Goal: Task Accomplishment & Management: Manage account settings

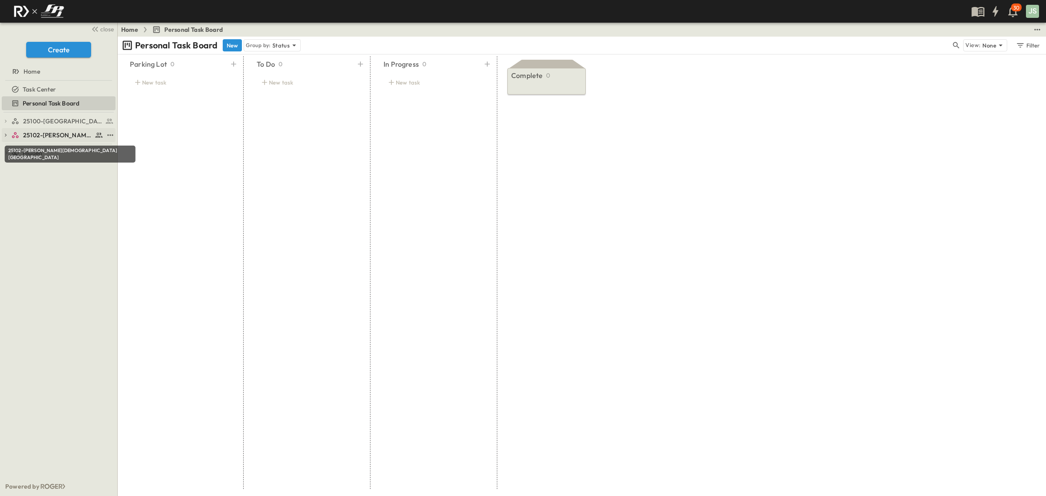
click at [30, 136] on span "25102-[PERSON_NAME][DEMOGRAPHIC_DATA][GEOGRAPHIC_DATA]" at bounding box center [57, 135] width 69 height 9
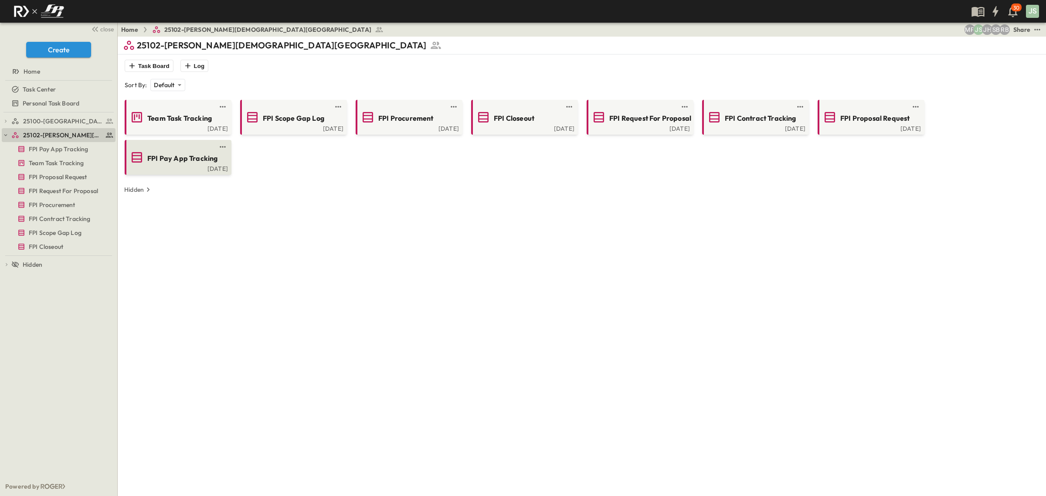
click at [206, 155] on span "FPI Pay App Tracking" at bounding box center [182, 158] width 70 height 10
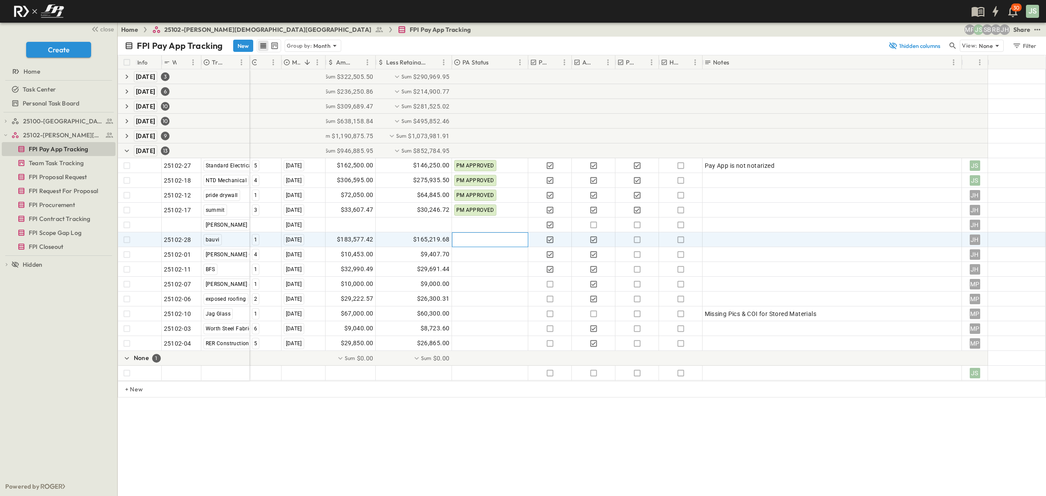
click at [475, 245] on div at bounding box center [489, 240] width 75 height 14
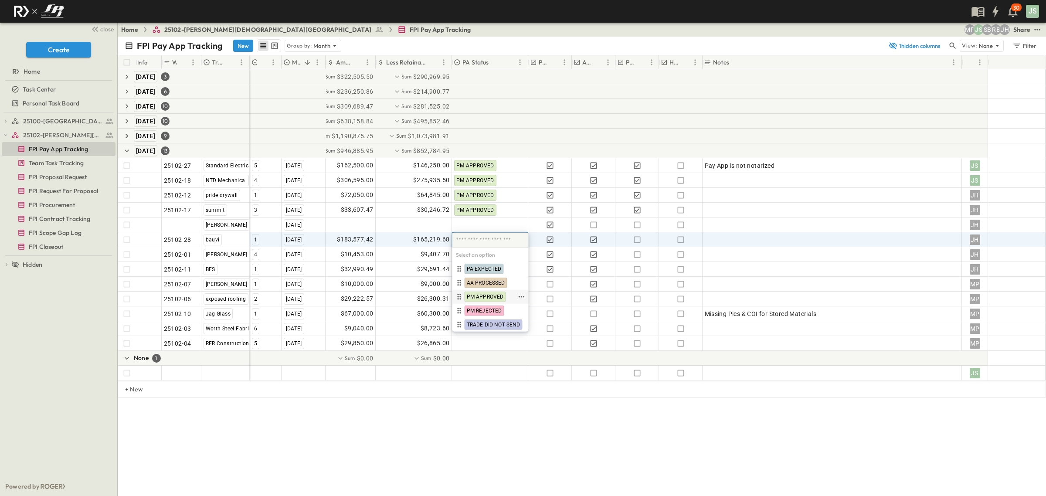
click at [496, 299] on span "PM APPROVED" at bounding box center [485, 296] width 37 height 7
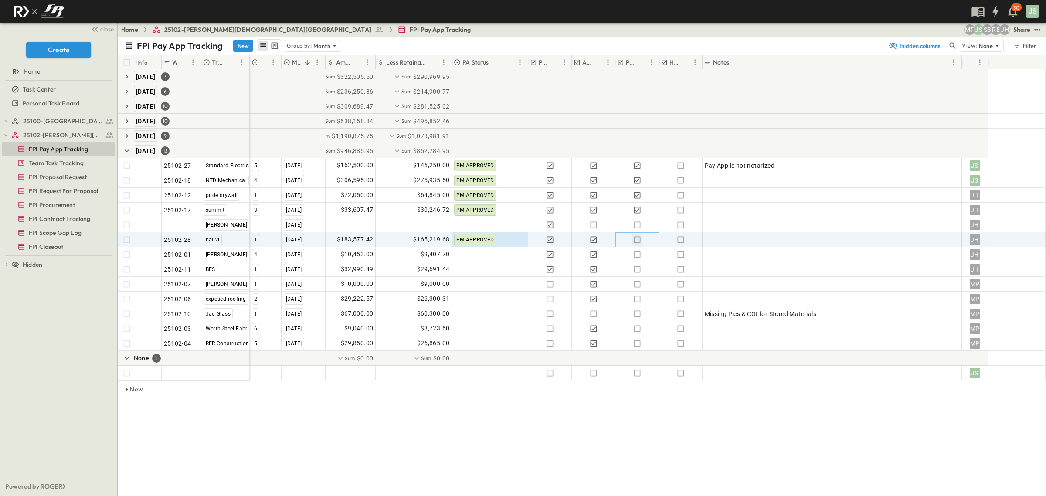
click at [639, 242] on icon "button" at bounding box center [637, 239] width 7 height 7
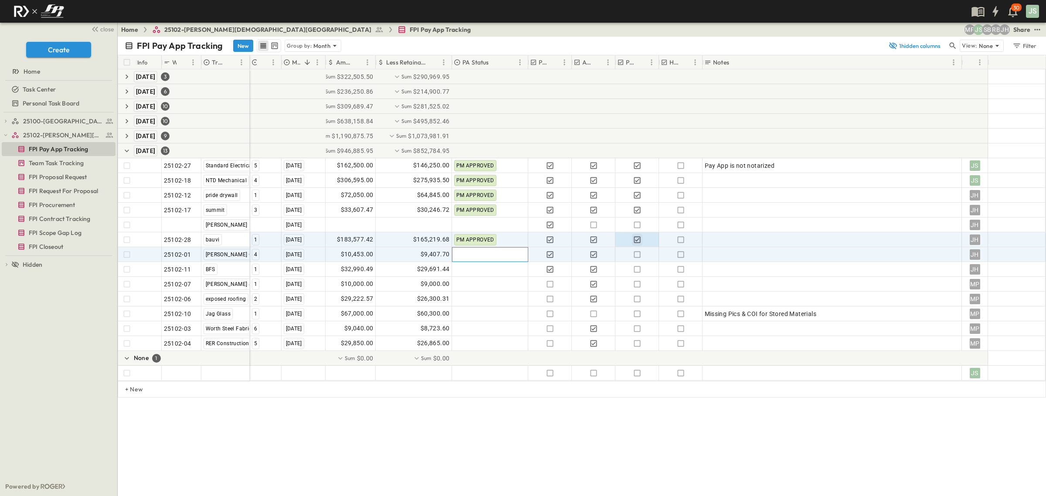
click at [483, 255] on div at bounding box center [489, 255] width 75 height 14
click at [492, 224] on span "PM APPROVED" at bounding box center [485, 227] width 37 height 7
click at [639, 256] on icon "button" at bounding box center [637, 254] width 7 height 7
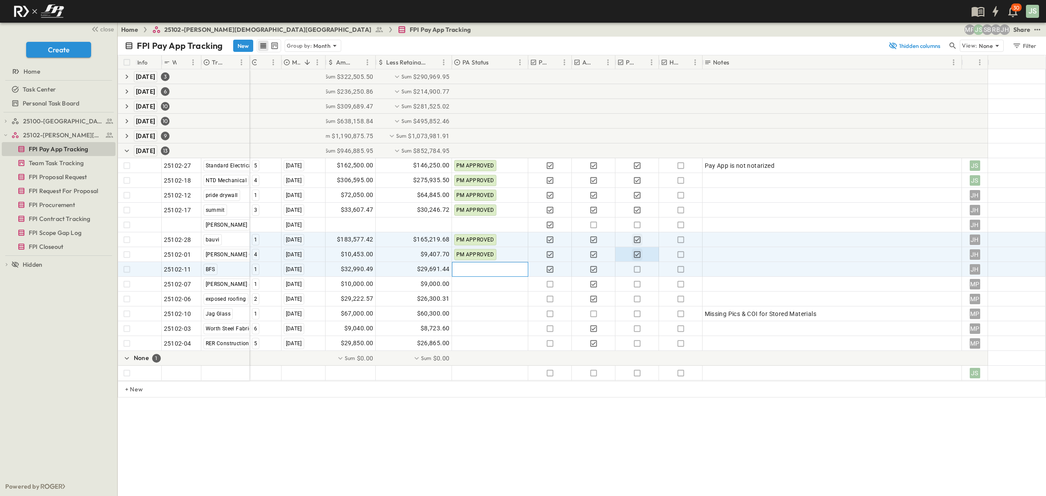
click at [506, 275] on div at bounding box center [489, 269] width 75 height 14
click at [491, 243] on span "PM APPROVED" at bounding box center [485, 241] width 37 height 7
click at [641, 271] on icon "button" at bounding box center [637, 269] width 9 height 9
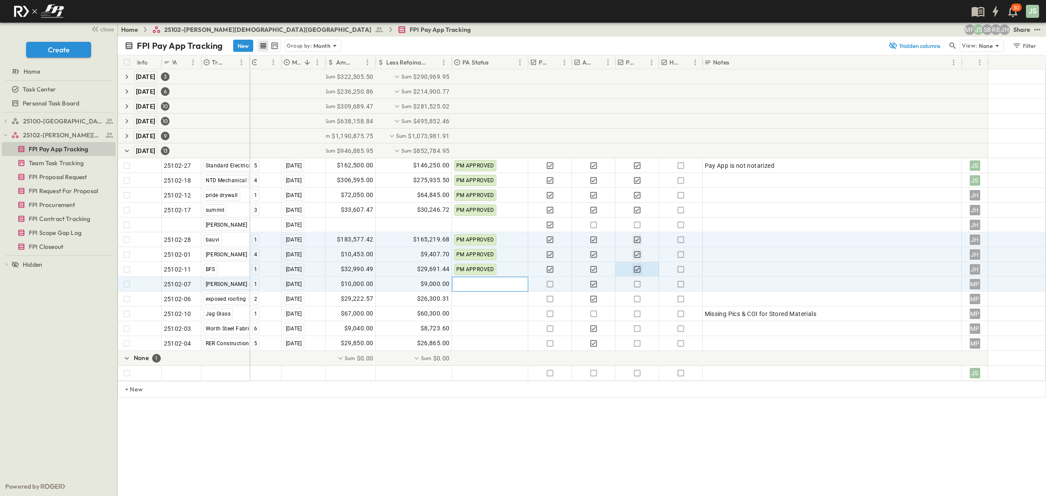
click at [482, 289] on div at bounding box center [489, 284] width 75 height 14
click at [506, 282] on div at bounding box center [489, 284] width 75 height 14
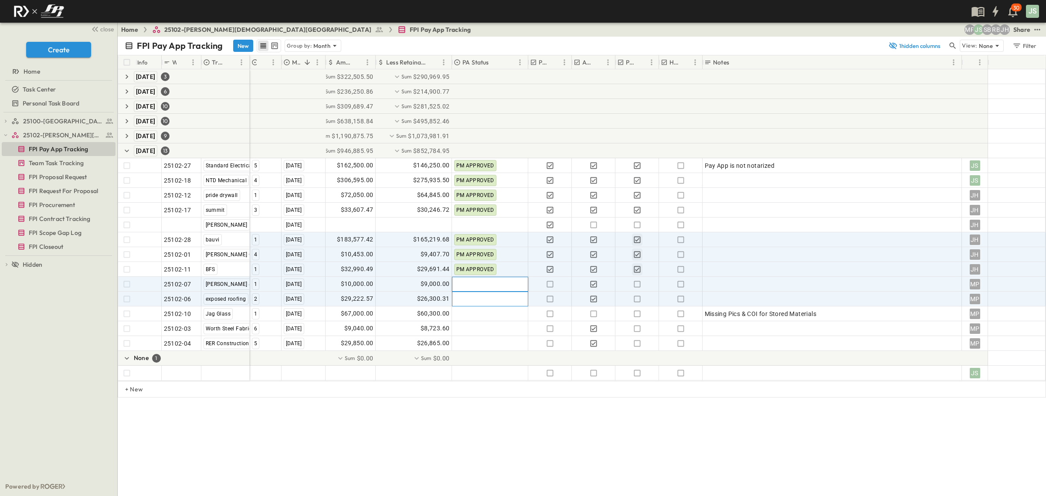
click at [515, 299] on div at bounding box center [489, 299] width 75 height 14
click at [509, 280] on div at bounding box center [489, 284] width 75 height 14
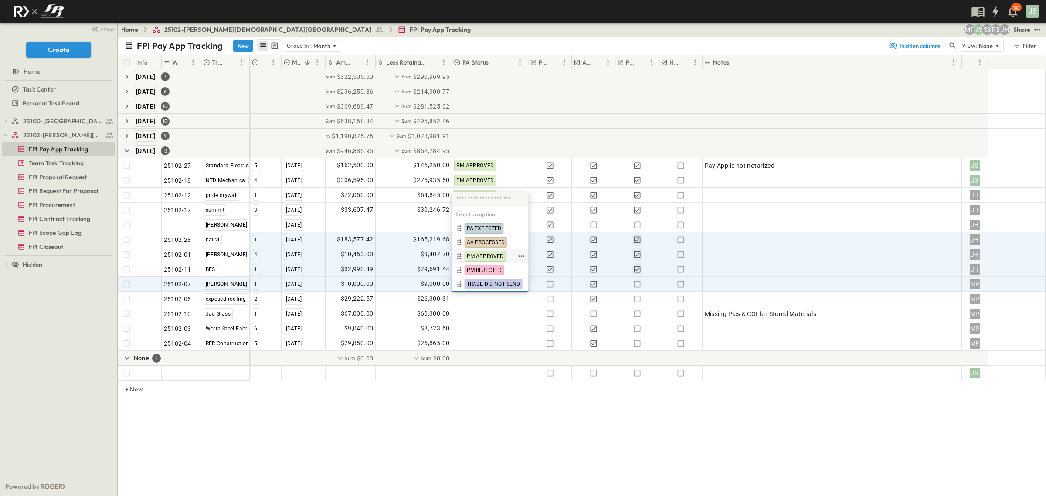
click at [485, 256] on span "PM APPROVED" at bounding box center [485, 256] width 37 height 7
click at [635, 285] on icon "button" at bounding box center [637, 284] width 9 height 9
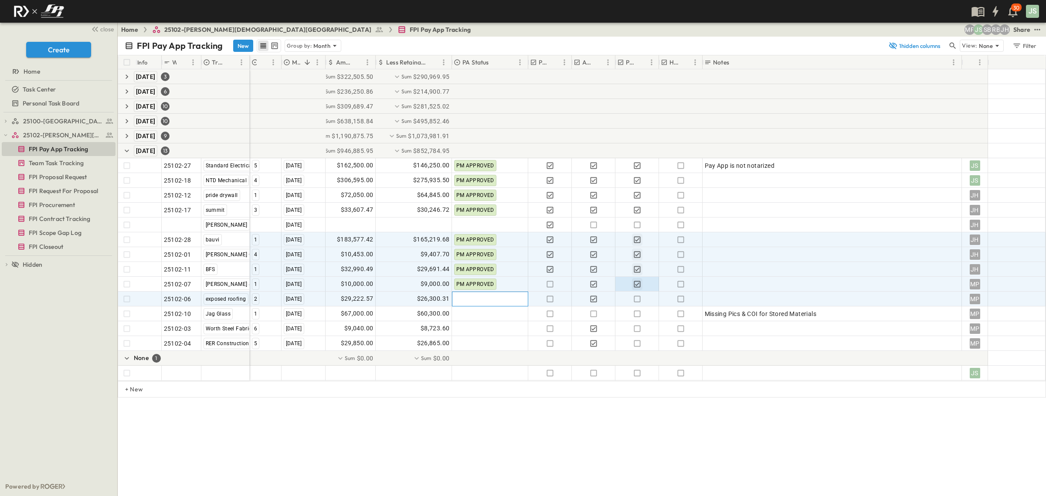
click at [485, 299] on div at bounding box center [489, 299] width 75 height 14
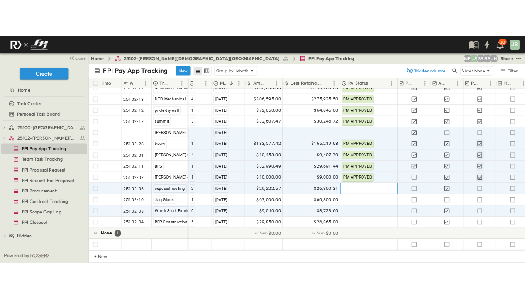
scroll to position [105, 0]
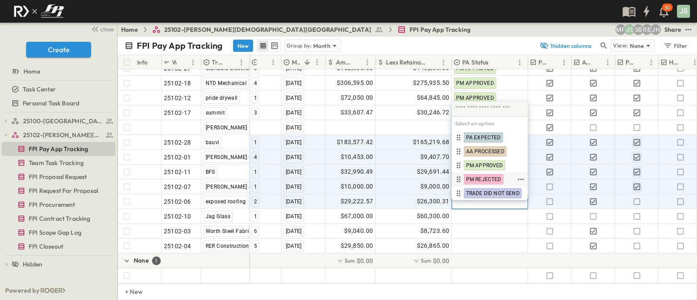
click at [482, 176] on span "PM REJECTED" at bounding box center [483, 179] width 35 height 7
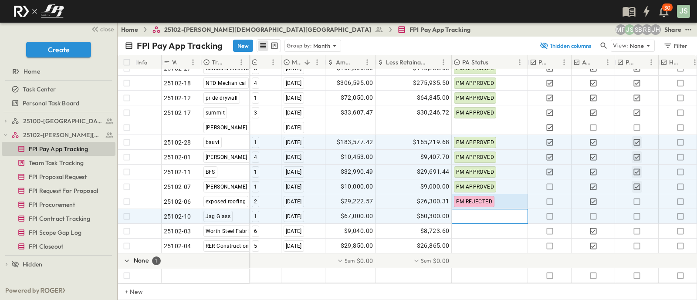
click at [478, 210] on div at bounding box center [489, 217] width 75 height 14
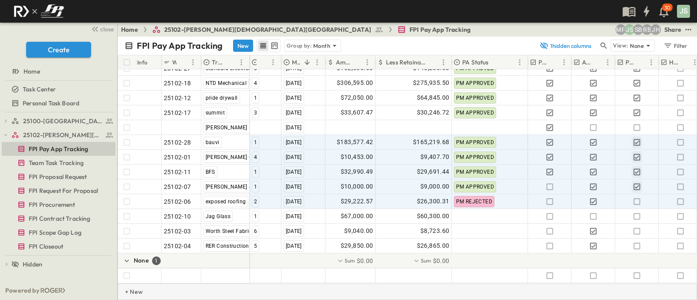
drag, startPoint x: 462, startPoint y: 284, endPoint x: 474, endPoint y: 285, distance: 11.8
click at [474, 285] on div "+ New" at bounding box center [408, 292] width 580 height 17
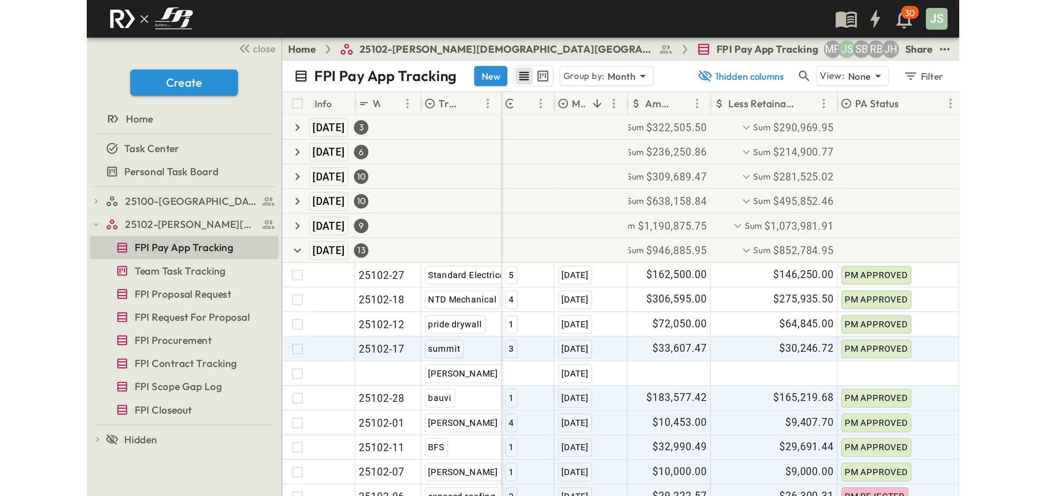
scroll to position [0, 0]
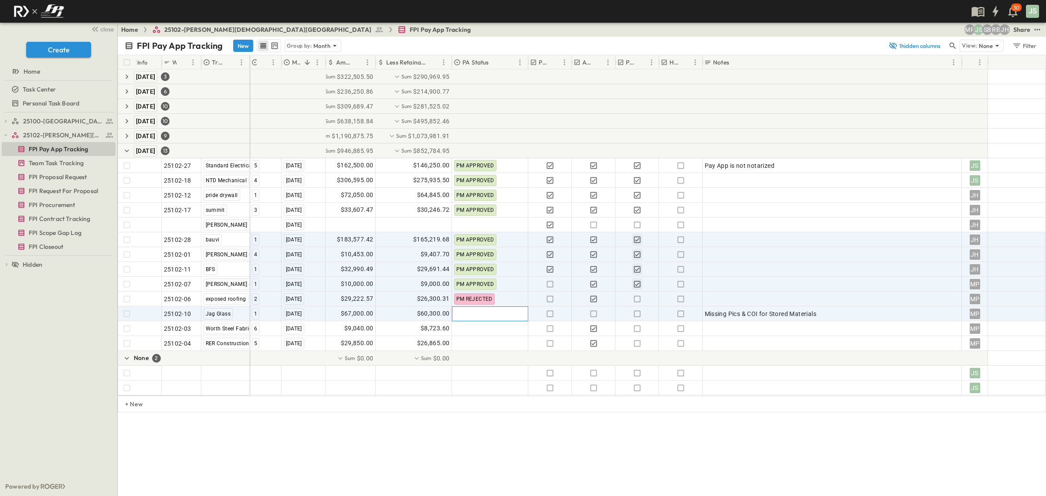
click at [486, 319] on div at bounding box center [489, 314] width 75 height 14
click at [491, 287] on span "PM APPROVED" at bounding box center [485, 286] width 37 height 7
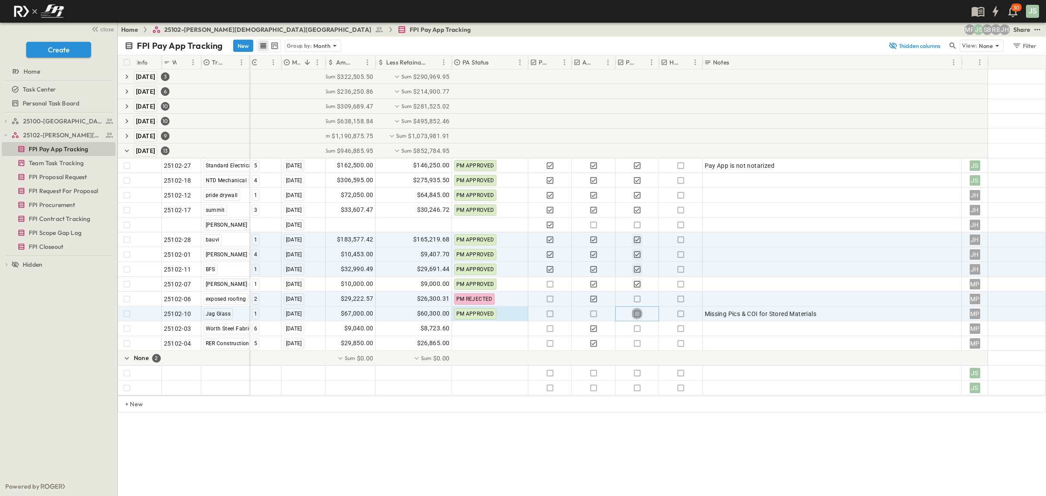
click at [637, 316] on icon "button" at bounding box center [637, 313] width 7 height 7
click at [696, 435] on div "FPI Pay App Tracking New Group by: Month 1 hidden columns View: None Filter Inf…" at bounding box center [582, 266] width 928 height 459
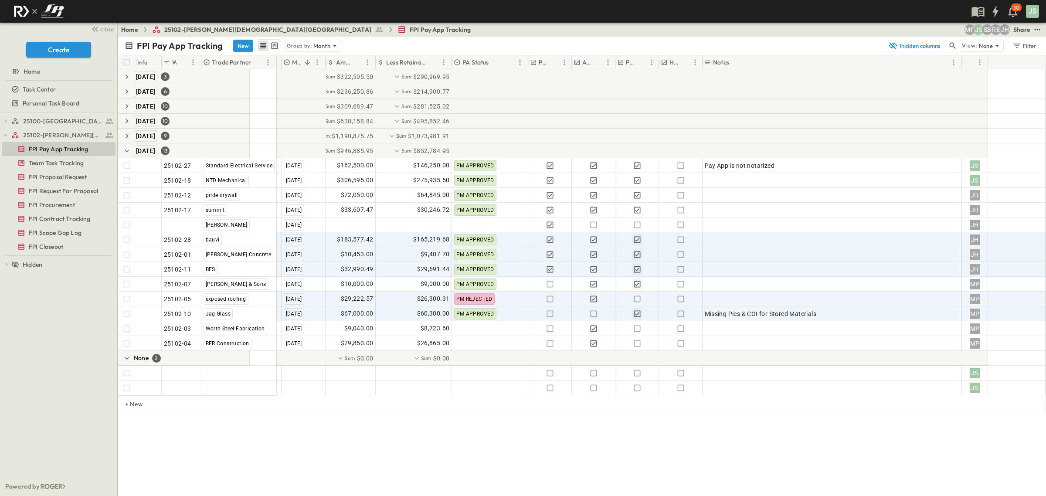
drag, startPoint x: 248, startPoint y: 63, endPoint x: 275, endPoint y: 62, distance: 26.6
click at [275, 62] on div at bounding box center [276, 62] width 9 height 24
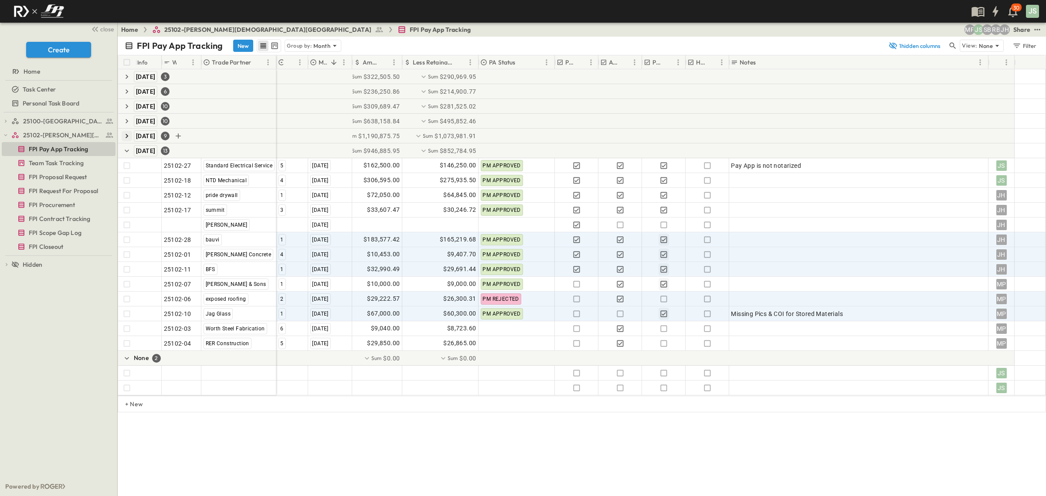
click at [123, 138] on icon "button" at bounding box center [126, 136] width 9 height 9
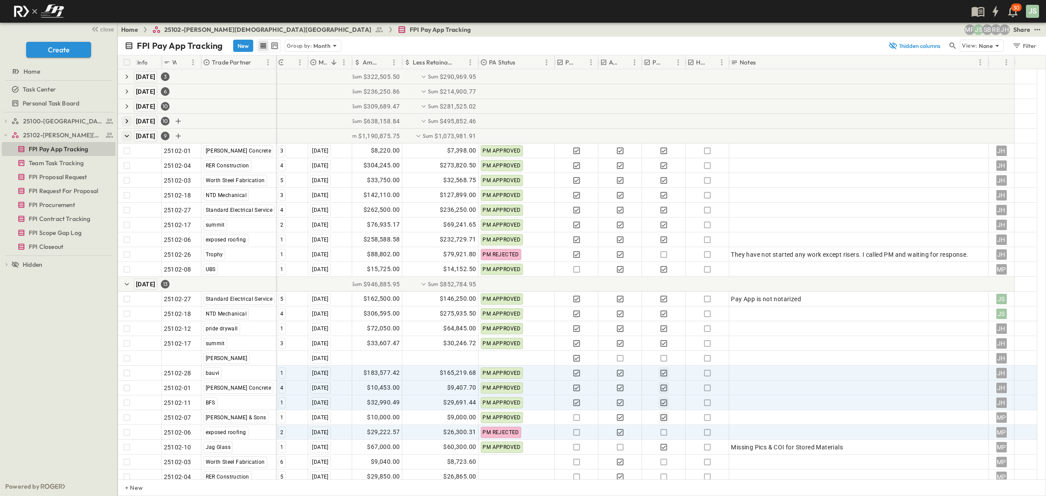
click at [128, 125] on icon "button" at bounding box center [126, 121] width 9 height 9
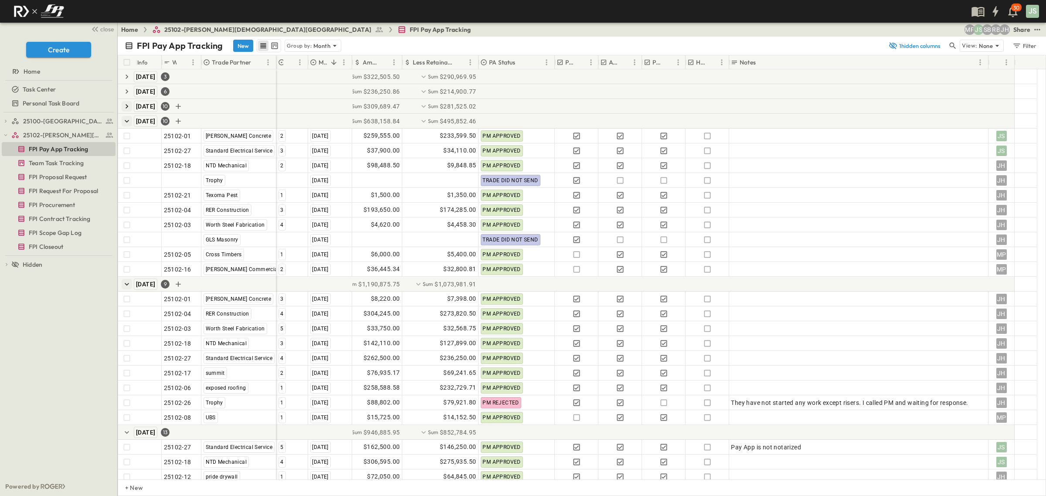
click at [127, 109] on icon "button" at bounding box center [126, 106] width 9 height 9
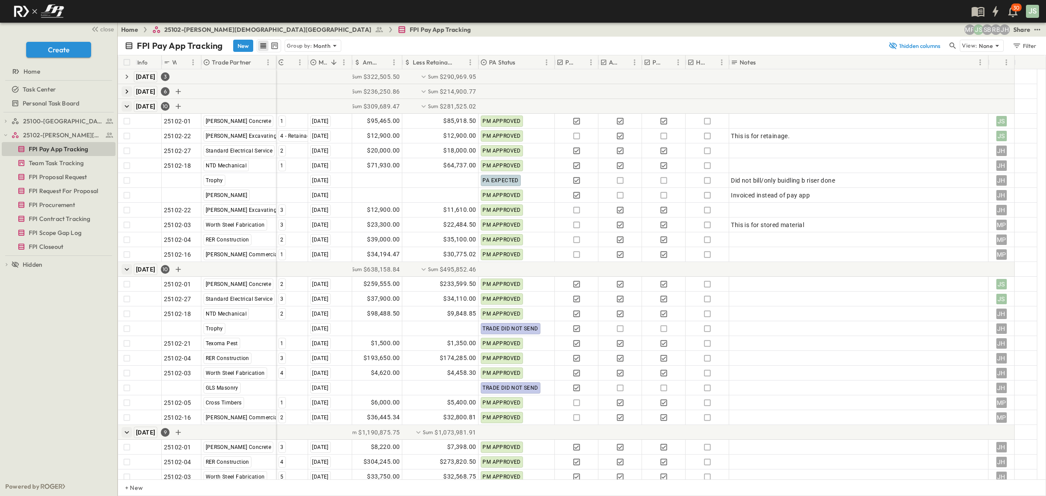
click at [129, 94] on icon "button" at bounding box center [126, 91] width 9 height 9
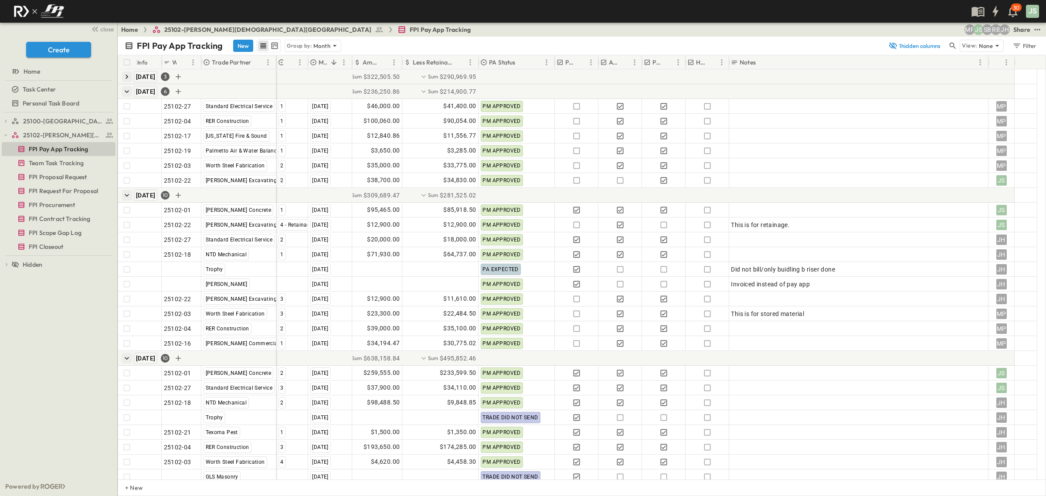
click at [123, 74] on icon "button" at bounding box center [126, 76] width 9 height 9
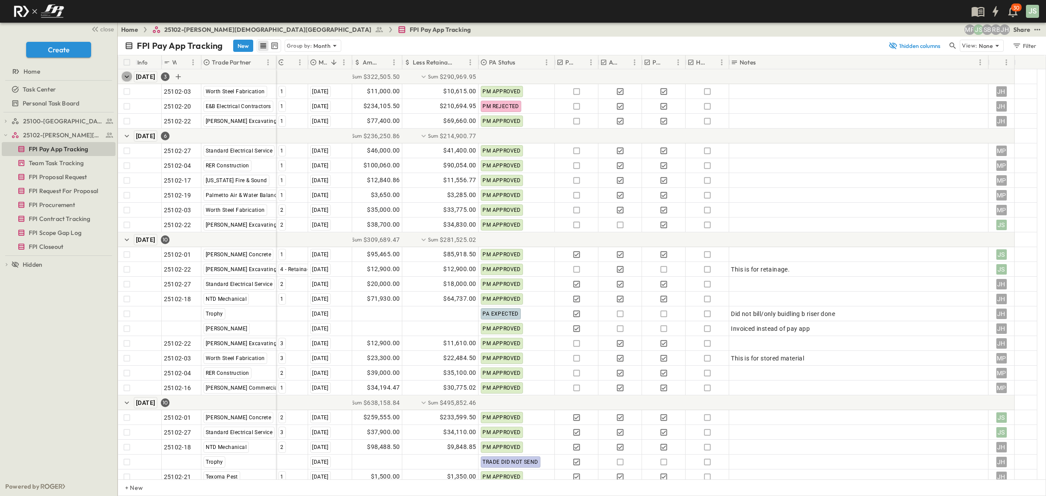
click at [125, 79] on icon "button" at bounding box center [126, 76] width 9 height 9
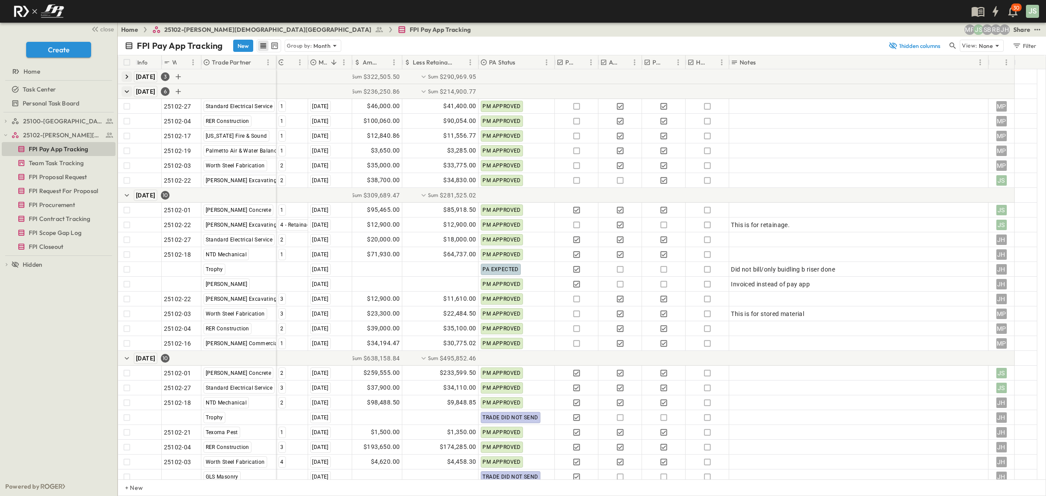
click at [128, 92] on icon "button" at bounding box center [126, 91] width 9 height 9
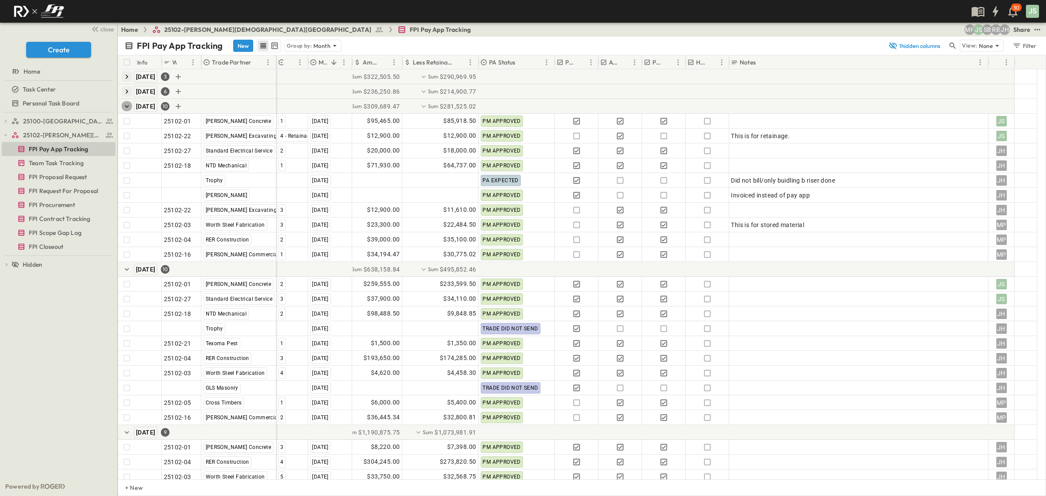
click at [129, 105] on icon "button" at bounding box center [127, 106] width 4 height 3
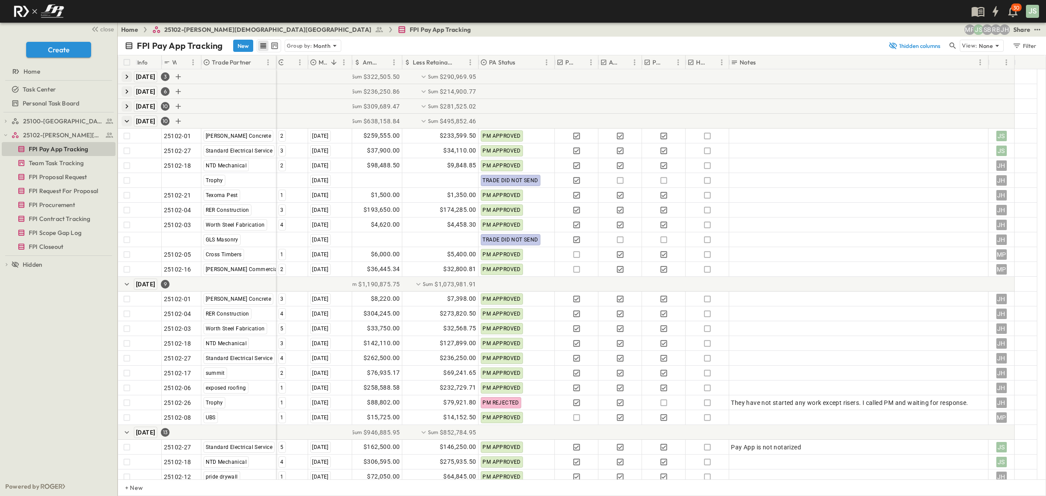
click at [126, 119] on icon "button" at bounding box center [126, 121] width 9 height 9
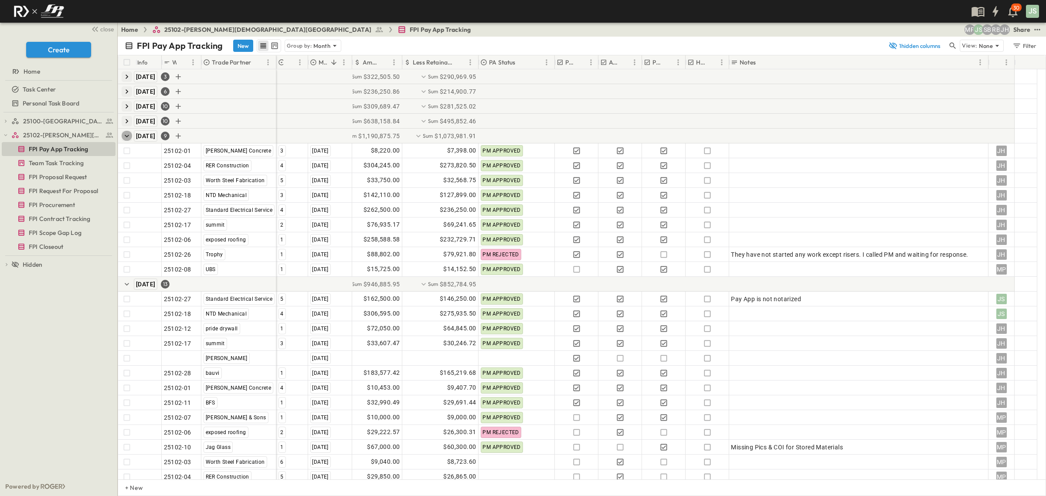
click at [126, 137] on icon "button" at bounding box center [126, 136] width 9 height 9
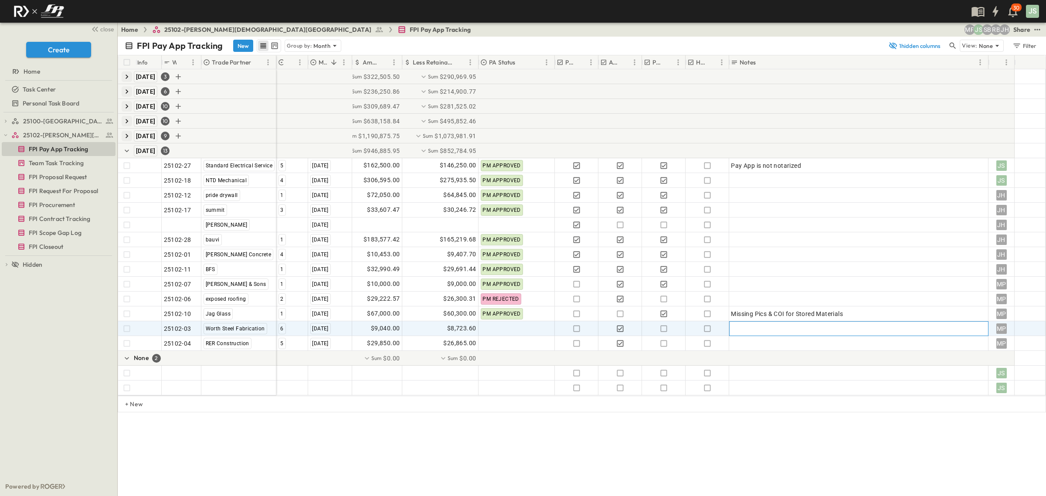
click at [764, 332] on div at bounding box center [858, 329] width 255 height 12
drag, startPoint x: 809, startPoint y: 331, endPoint x: 734, endPoint y: 328, distance: 75.0
click at [734, 328] on textarea "**********" at bounding box center [859, 327] width 252 height 9
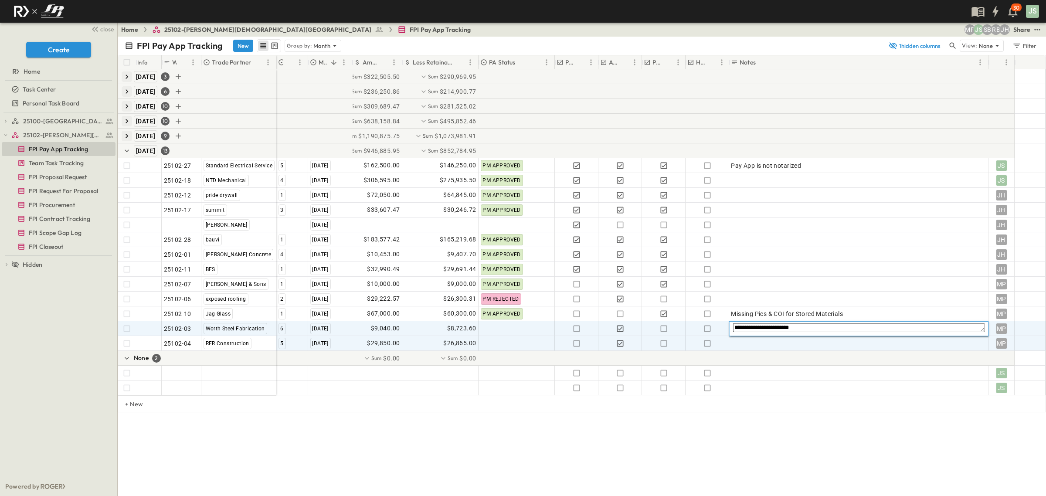
type textarea "**********"
click at [779, 343] on div at bounding box center [858, 343] width 255 height 12
click at [768, 345] on textarea at bounding box center [763, 342] width 61 height 9
click at [785, 329] on span "Waiting on revised Payapp" at bounding box center [769, 328] width 76 height 9
click at [780, 341] on div at bounding box center [858, 343] width 255 height 12
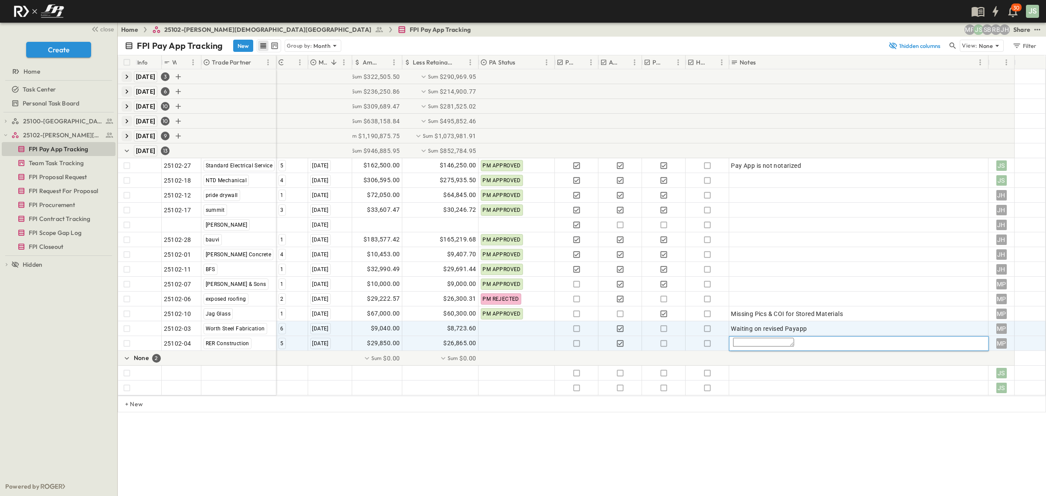
click at [780, 341] on textarea at bounding box center [763, 342] width 61 height 9
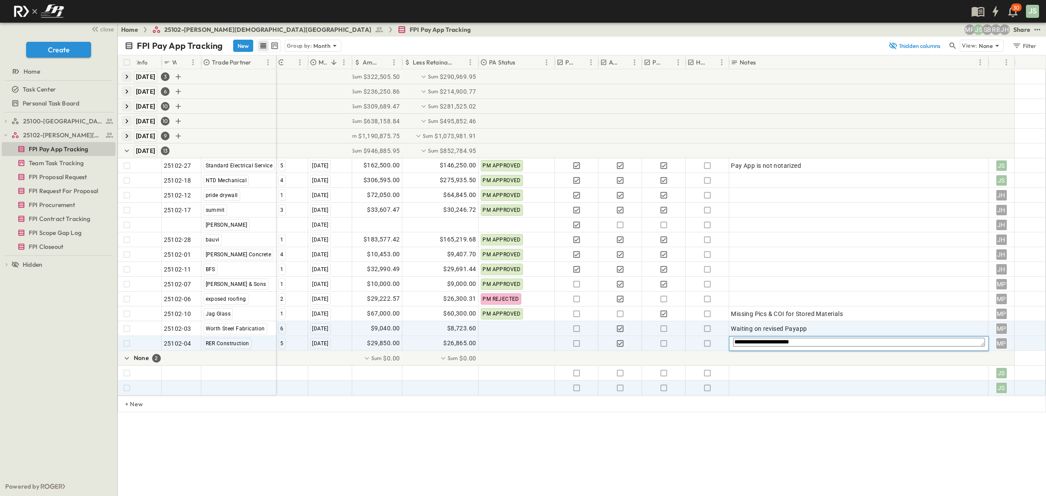
type textarea "**********"
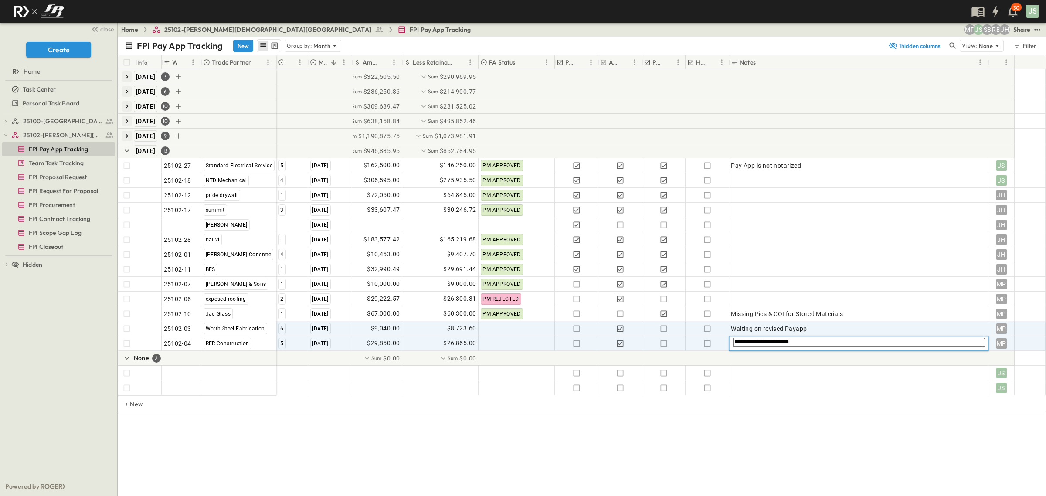
click at [787, 421] on div "FPI Pay App Tracking New Group by: Month 1 hidden columns View: None Filter Inf…" at bounding box center [582, 266] width 928 height 459
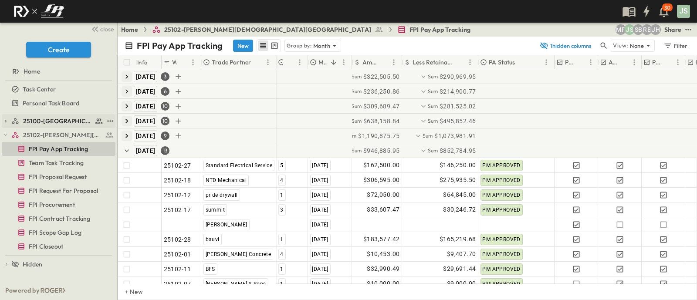
click at [54, 115] on link "25100-[GEOGRAPHIC_DATA]" at bounding box center [57, 121] width 92 height 12
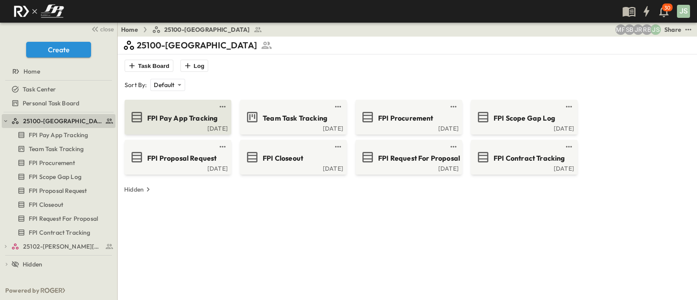
click at [165, 112] on div "FPI Pay App Tracking" at bounding box center [185, 118] width 77 height 12
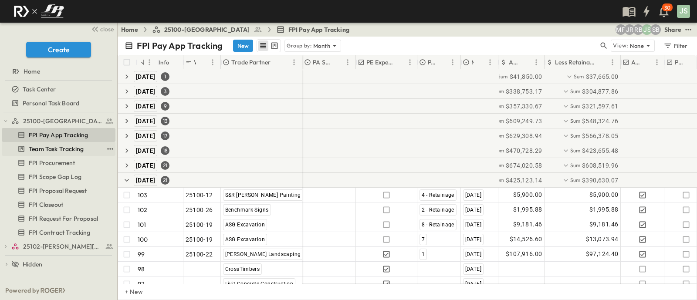
click at [68, 145] on span "Team Task Tracking" at bounding box center [56, 149] width 55 height 9
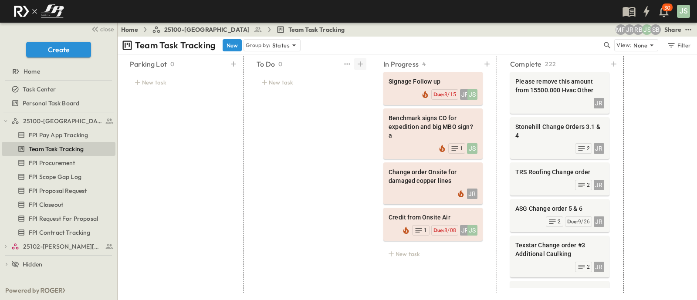
click at [362, 60] on icon at bounding box center [360, 64] width 9 height 9
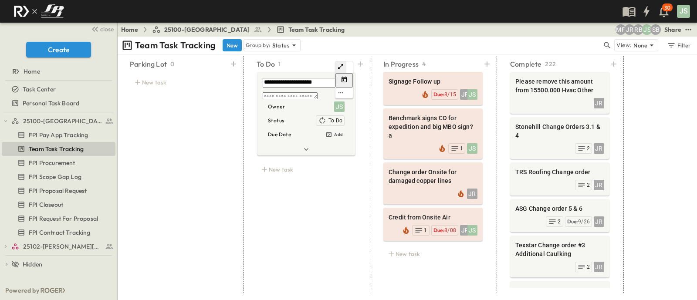
type textarea "**********"
drag, startPoint x: 292, startPoint y: 272, endPoint x: 292, endPoint y: 225, distance: 46.6
click at [293, 272] on div "**********" at bounding box center [306, 174] width 120 height 237
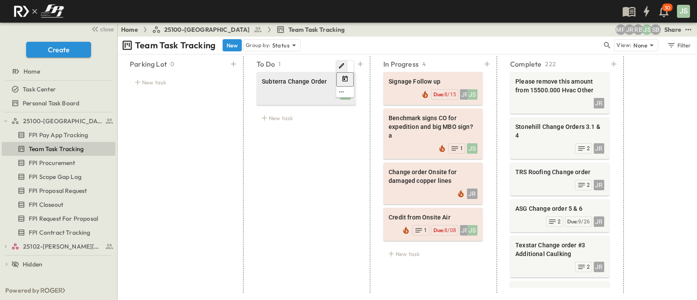
click at [288, 93] on div "JS" at bounding box center [306, 94] width 89 height 12
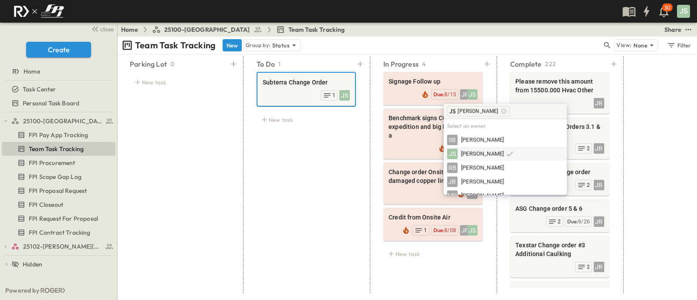
click at [475, 153] on span "[PERSON_NAME]" at bounding box center [482, 154] width 43 height 8
click at [484, 181] on span "[PERSON_NAME]" at bounding box center [482, 182] width 43 height 8
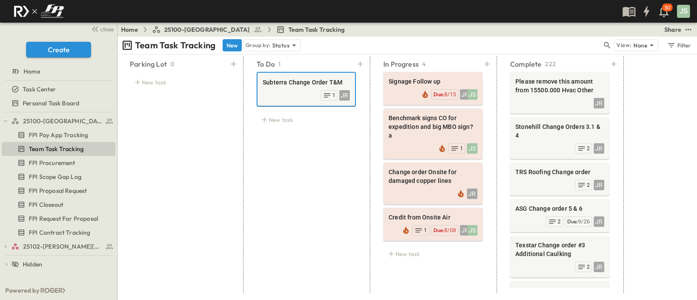
type textarea "**********"
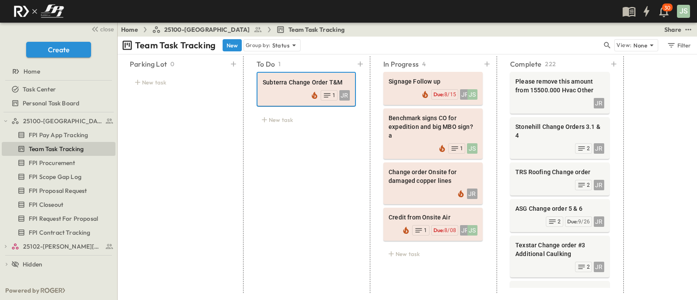
click at [362, 61] on icon at bounding box center [360, 64] width 9 height 9
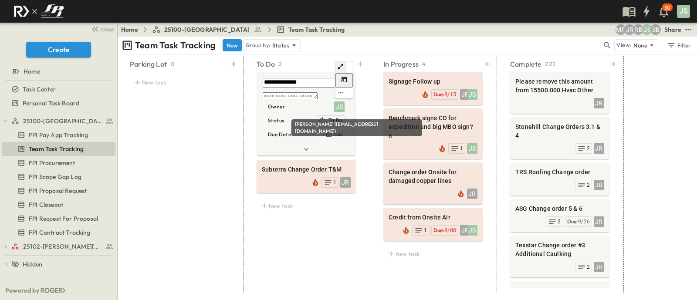
type textarea "**********"
click at [338, 106] on div "JS" at bounding box center [339, 107] width 10 height 10
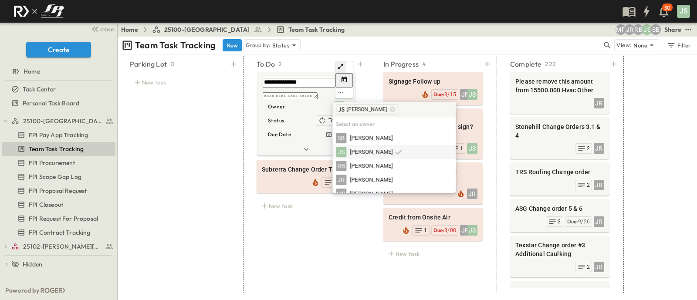
click at [375, 150] on span "[PERSON_NAME]" at bounding box center [371, 152] width 43 height 8
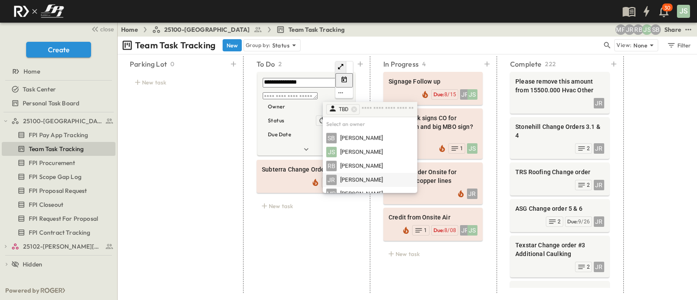
click at [361, 180] on span "[PERSON_NAME]" at bounding box center [361, 180] width 43 height 8
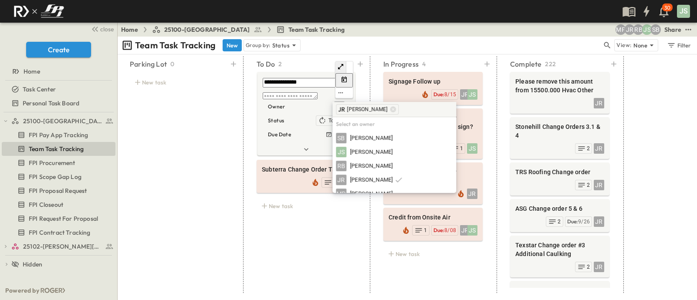
click at [279, 92] on div "*" at bounding box center [305, 96] width 85 height 9
click at [217, 126] on div "Parking Lot 0 New task" at bounding box center [179, 174] width 120 height 237
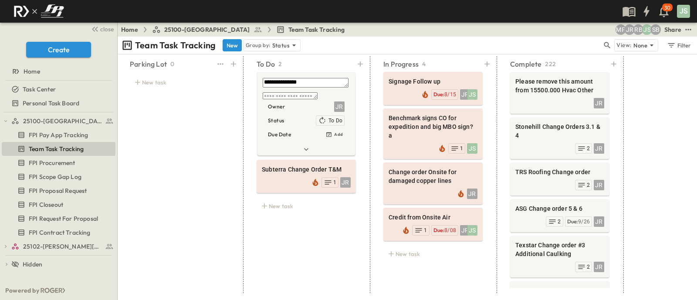
click at [215, 108] on div "Parking Lot 0 New task" at bounding box center [179, 174] width 120 height 237
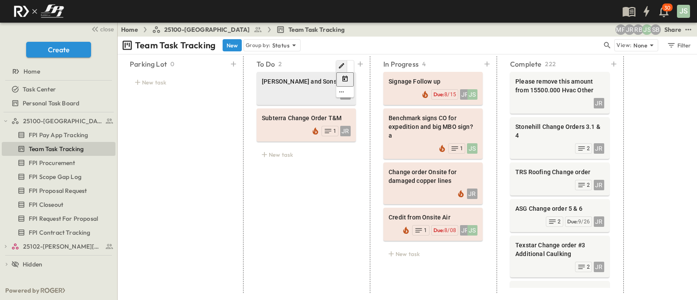
click at [300, 96] on div "JR" at bounding box center [306, 94] width 89 height 12
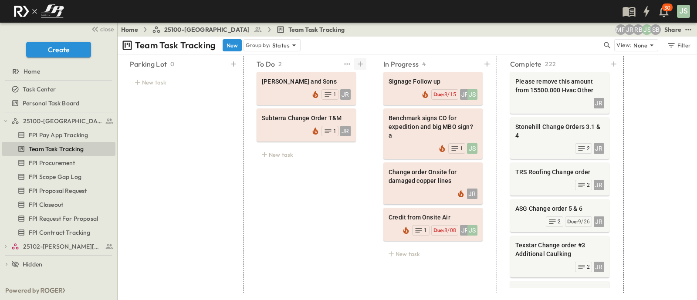
click at [360, 63] on icon at bounding box center [360, 64] width 9 height 9
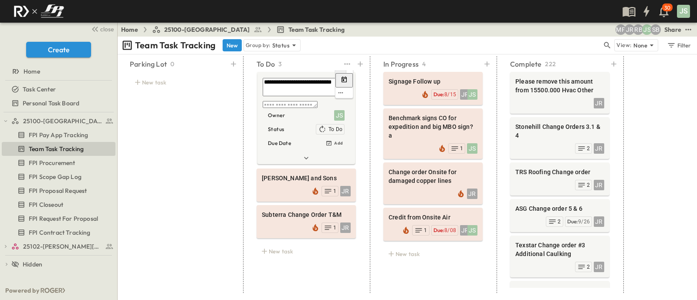
type textarea "**********"
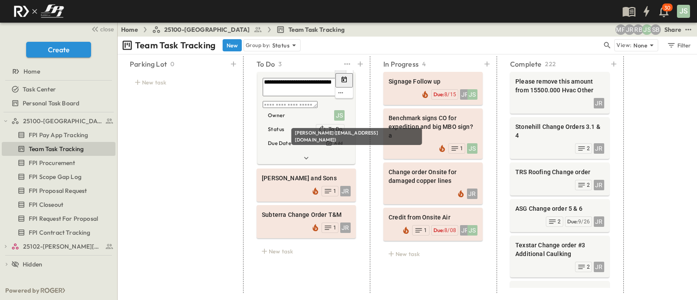
click at [340, 114] on div "JS" at bounding box center [339, 115] width 10 height 10
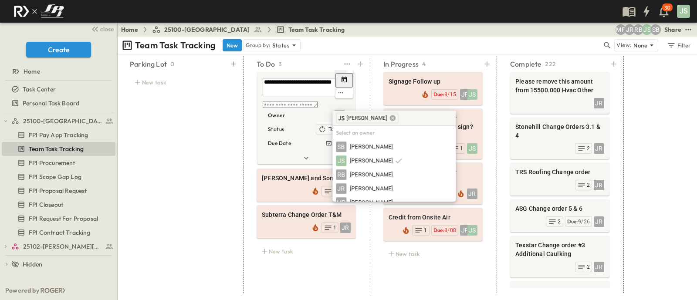
click at [390, 119] on icon at bounding box center [392, 118] width 7 height 7
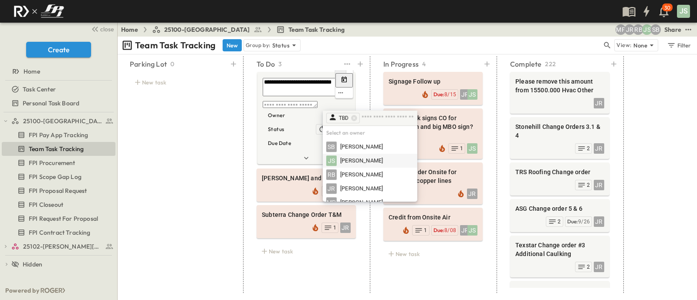
click at [370, 160] on span "[PERSON_NAME]" at bounding box center [361, 161] width 43 height 8
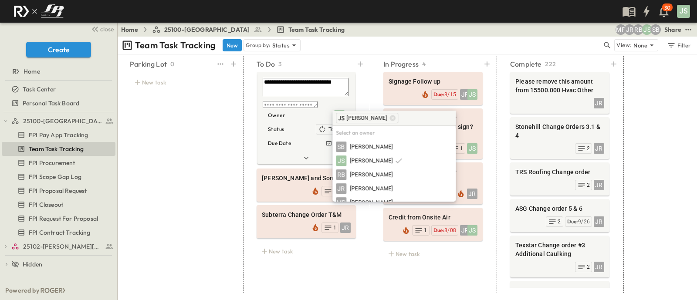
click at [213, 147] on div "Parking Lot 0 New task" at bounding box center [179, 174] width 120 height 237
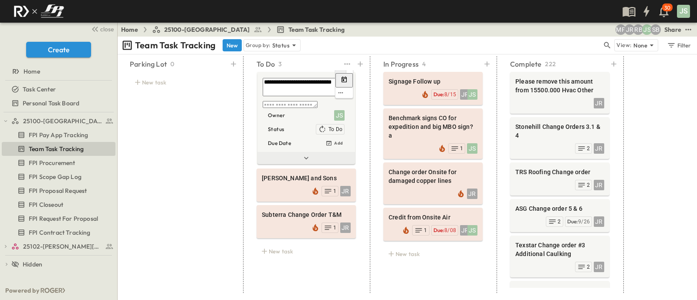
click at [305, 156] on icon at bounding box center [306, 158] width 9 height 9
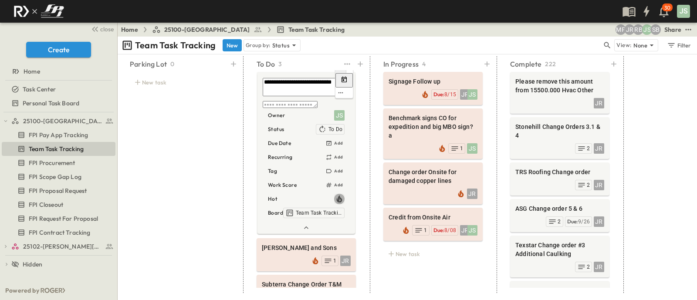
click at [340, 197] on icon "button" at bounding box center [339, 199] width 9 height 9
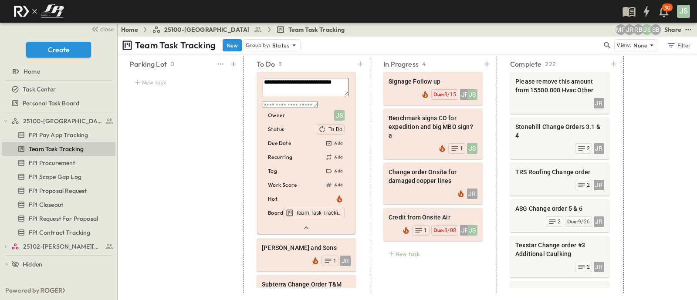
click at [200, 179] on div "Parking Lot 0 New task" at bounding box center [179, 174] width 120 height 237
